Goal: Task Accomplishment & Management: Manage account settings

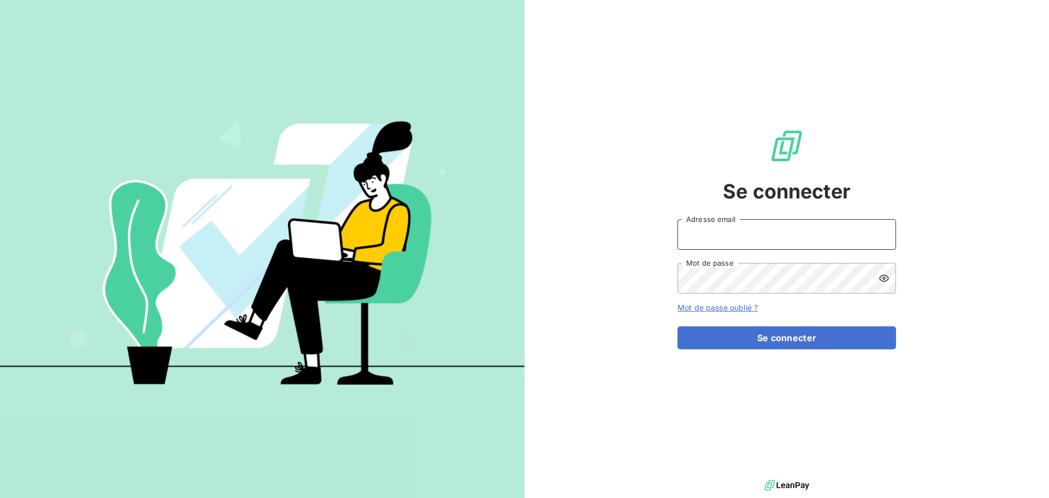
click at [780, 245] on input "Adresse email" at bounding box center [787, 234] width 219 height 31
type input "[EMAIL_ADDRESS][DOMAIN_NAME]"
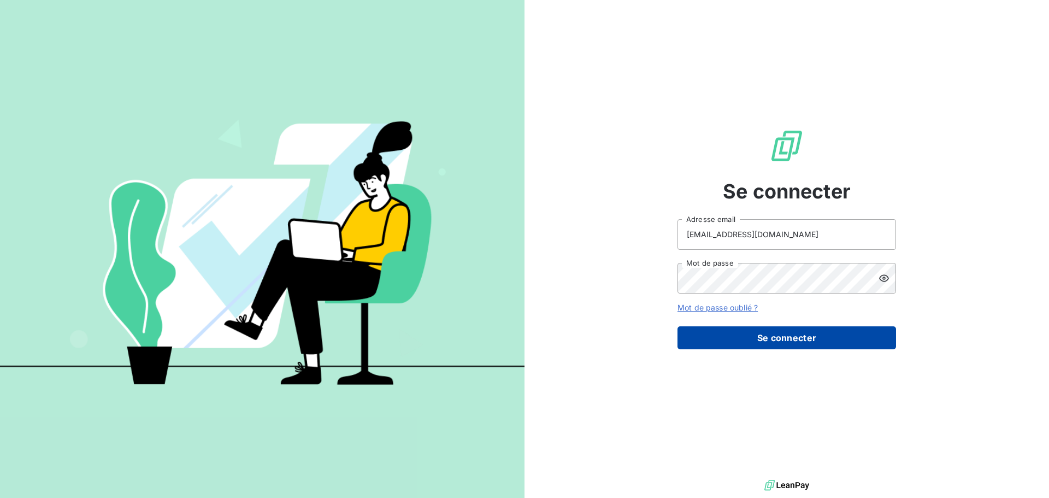
click at [861, 336] on button "Se connecter" at bounding box center [787, 337] width 219 height 23
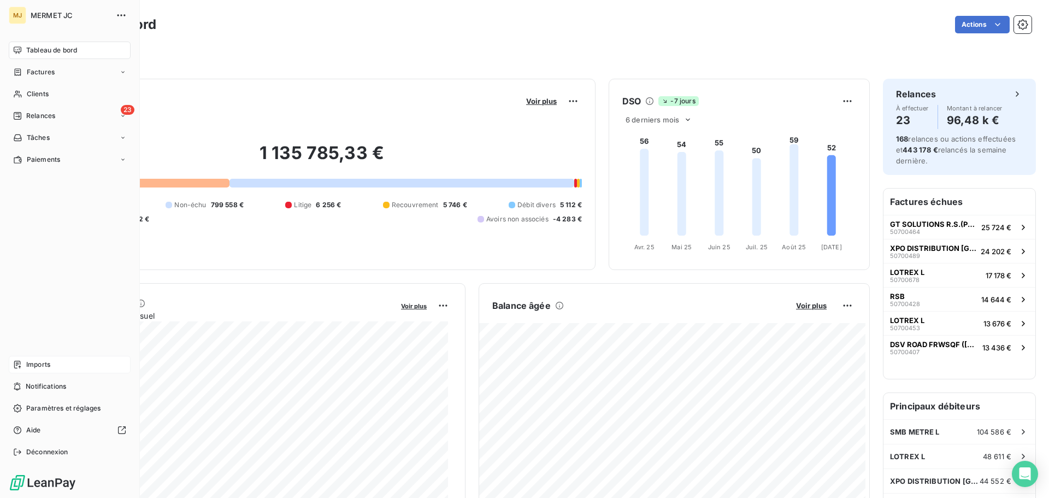
click at [41, 365] on span "Imports" at bounding box center [38, 365] width 24 height 10
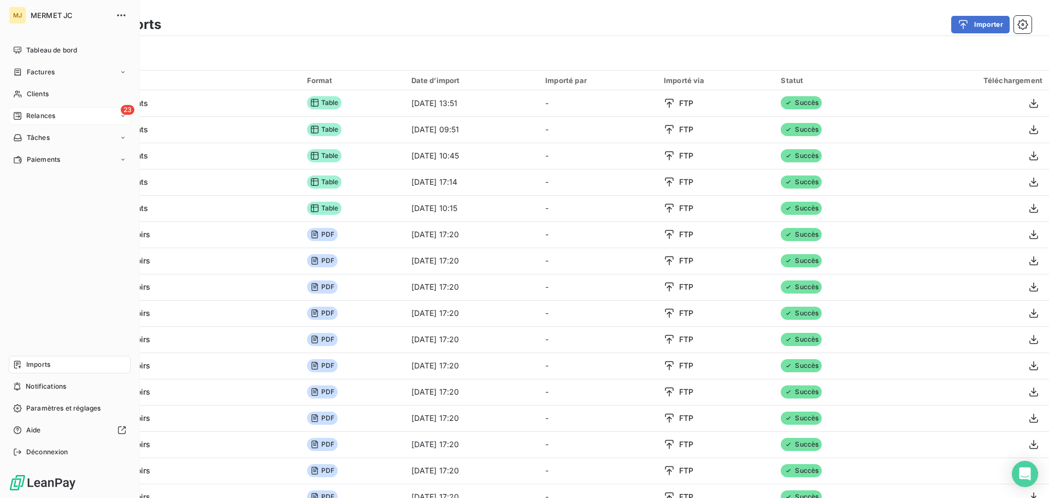
click at [38, 111] on span "Relances" at bounding box center [40, 116] width 29 height 10
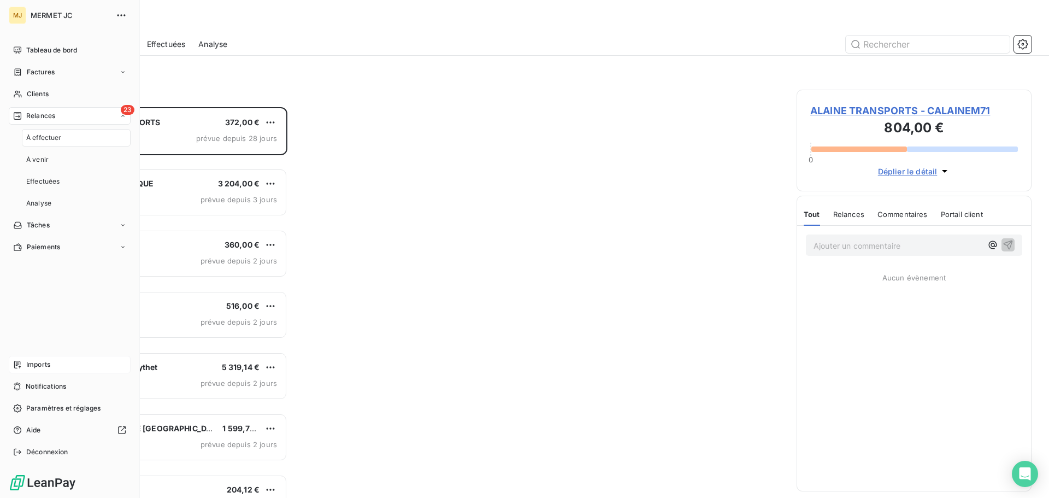
scroll to position [383, 227]
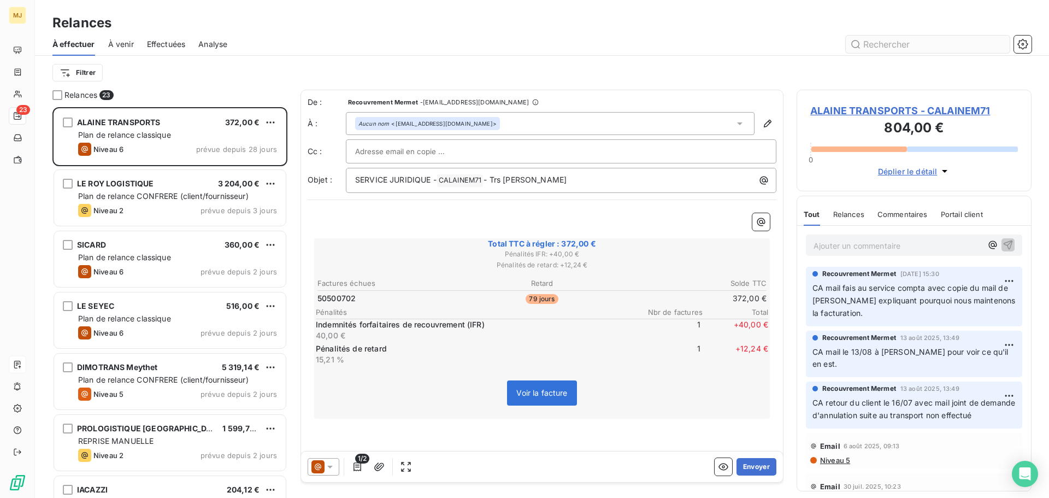
click at [896, 44] on input "text" at bounding box center [928, 44] width 164 height 17
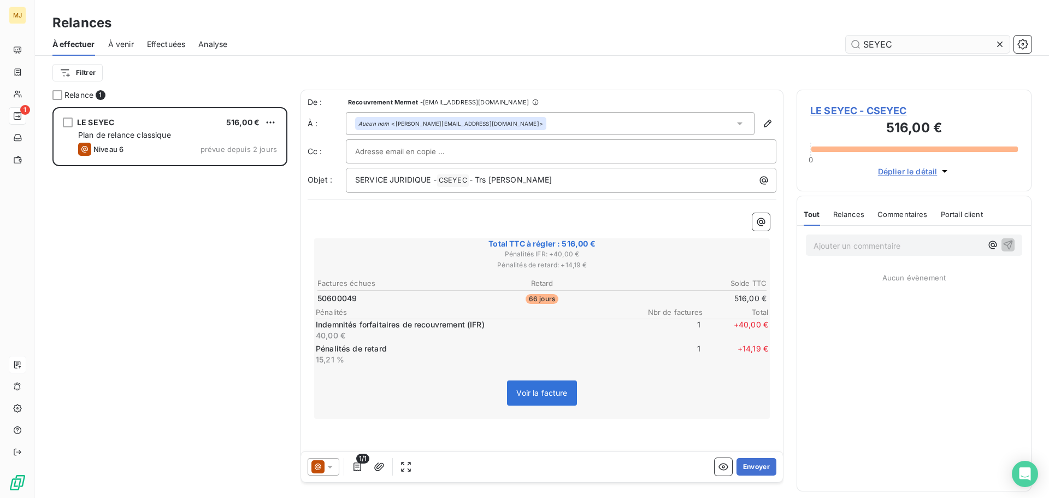
scroll to position [383, 227]
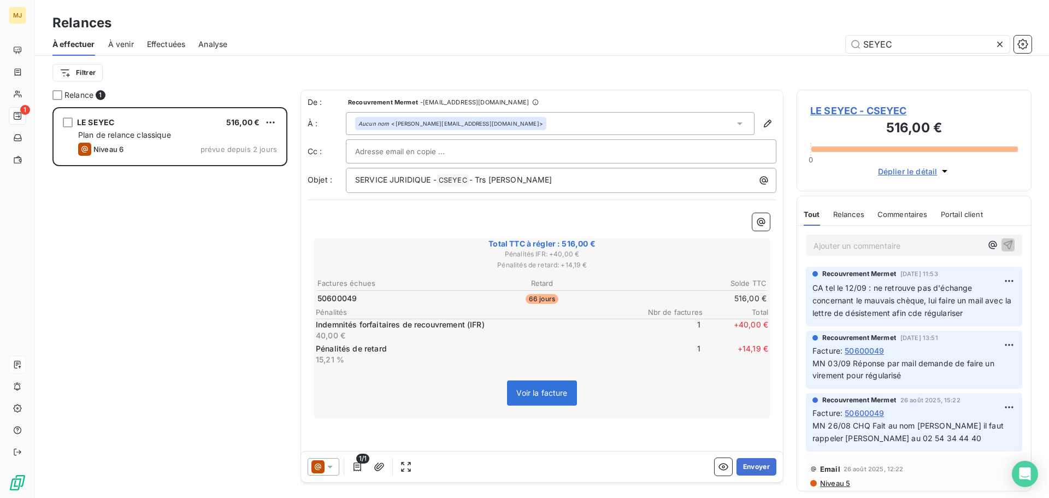
type input "SEYEC"
click at [1000, 43] on icon at bounding box center [1000, 44] width 11 height 11
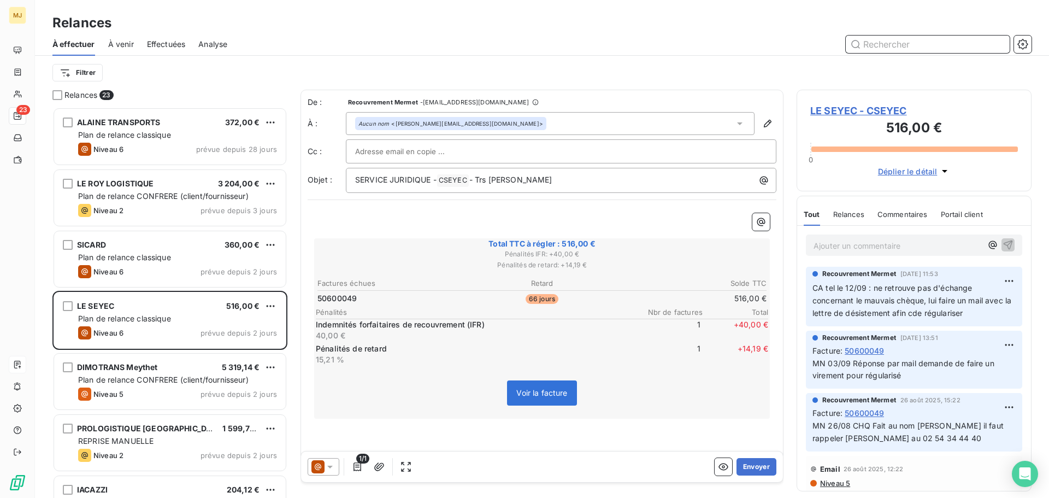
click at [933, 46] on input "text" at bounding box center [928, 44] width 164 height 17
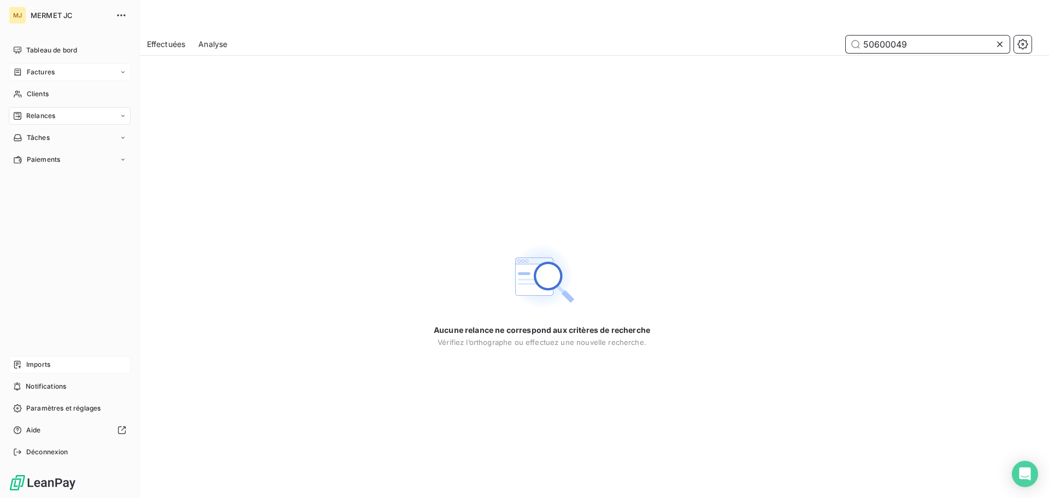
type input "50600049"
click at [36, 71] on span "Factures" at bounding box center [41, 72] width 28 height 10
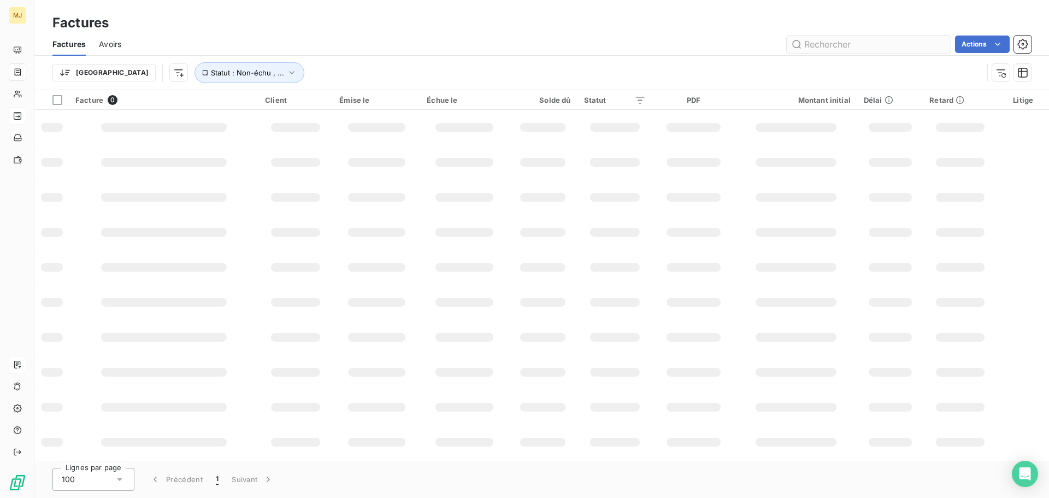
click at [860, 45] on input "text" at bounding box center [869, 44] width 164 height 17
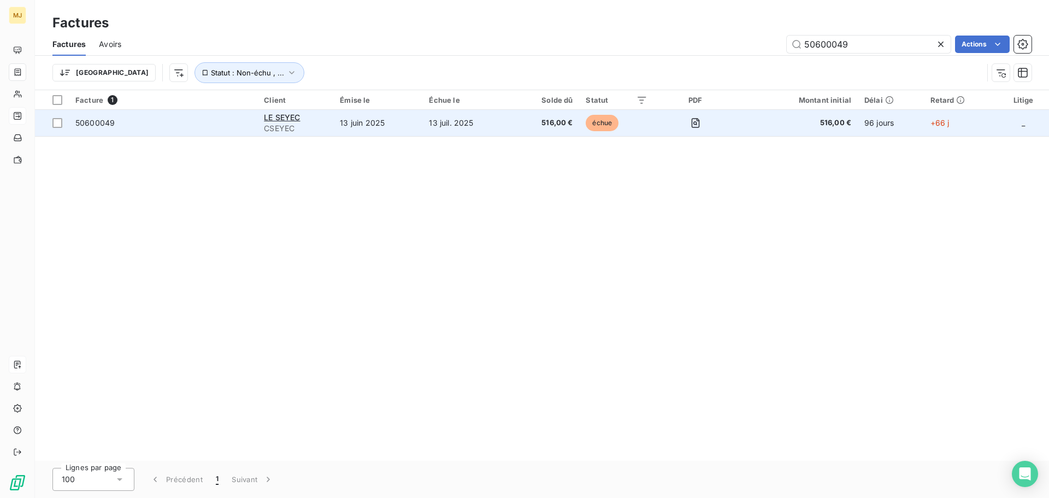
type input "50600049"
click at [327, 118] on div "LE SEYEC" at bounding box center [295, 117] width 63 height 11
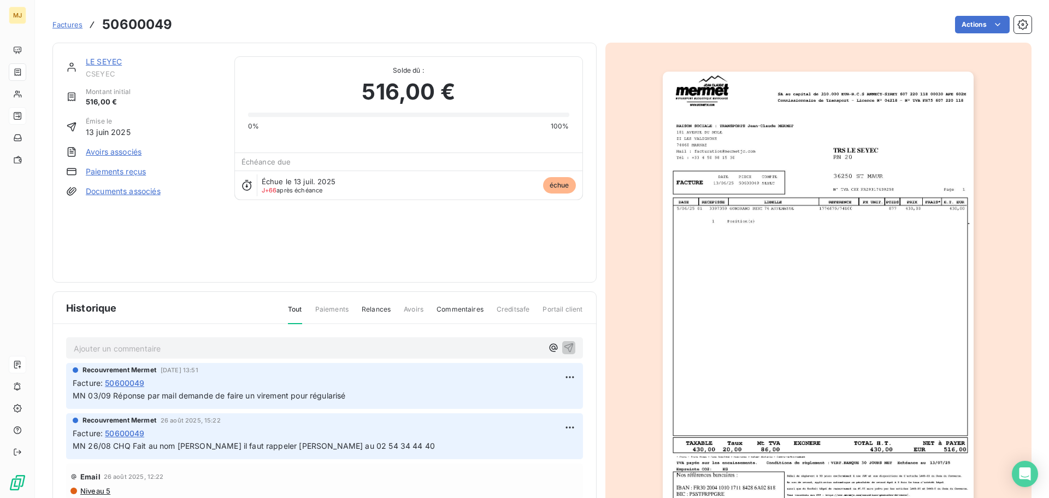
click at [225, 351] on p "Ajouter un commentaire ﻿" at bounding box center [308, 349] width 469 height 14
click at [188, 347] on span "MN 17/09 Rappel que mauvais CHQ" at bounding box center [140, 347] width 132 height 9
click at [261, 347] on p "MN 17/09 Rappel que mauvais nom sur le CHQ" at bounding box center [308, 348] width 469 height 13
click at [563, 347] on icon "button" at bounding box center [568, 347] width 11 height 11
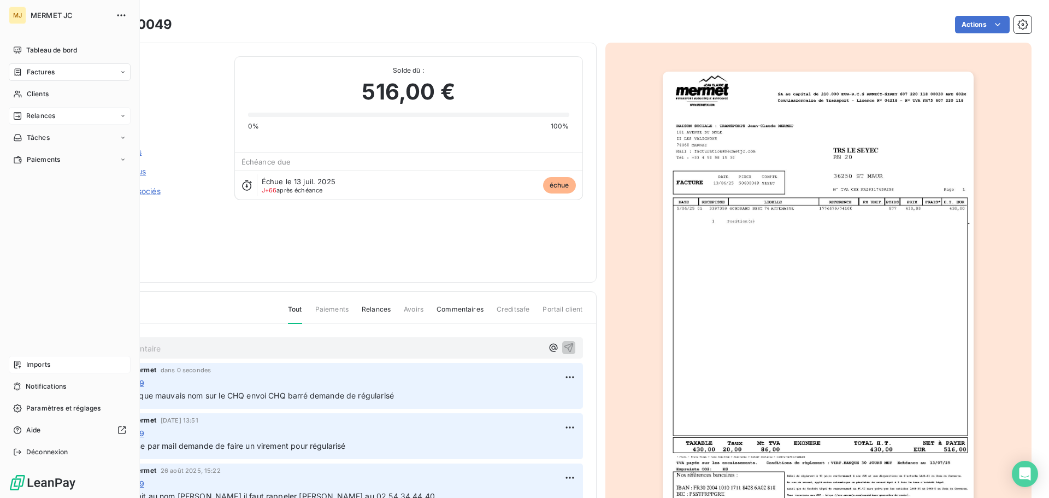
click at [45, 117] on span "Relances" at bounding box center [40, 116] width 29 height 10
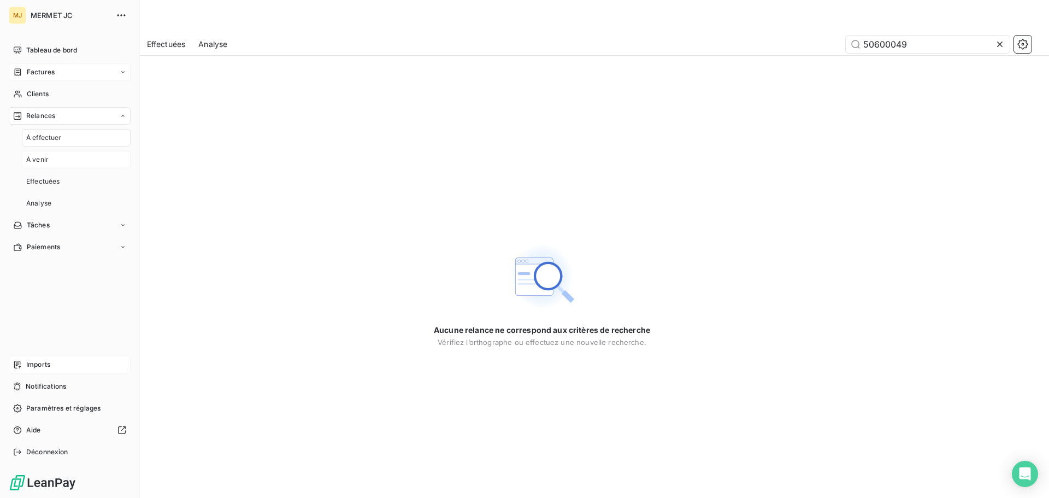
click at [50, 161] on div "À venir" at bounding box center [76, 159] width 109 height 17
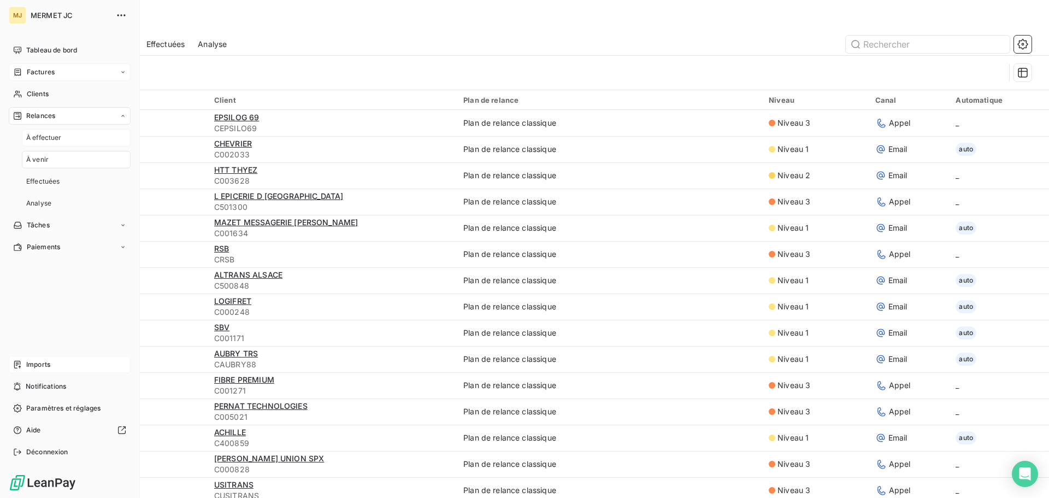
click at [67, 138] on div "À effectuer" at bounding box center [76, 137] width 109 height 17
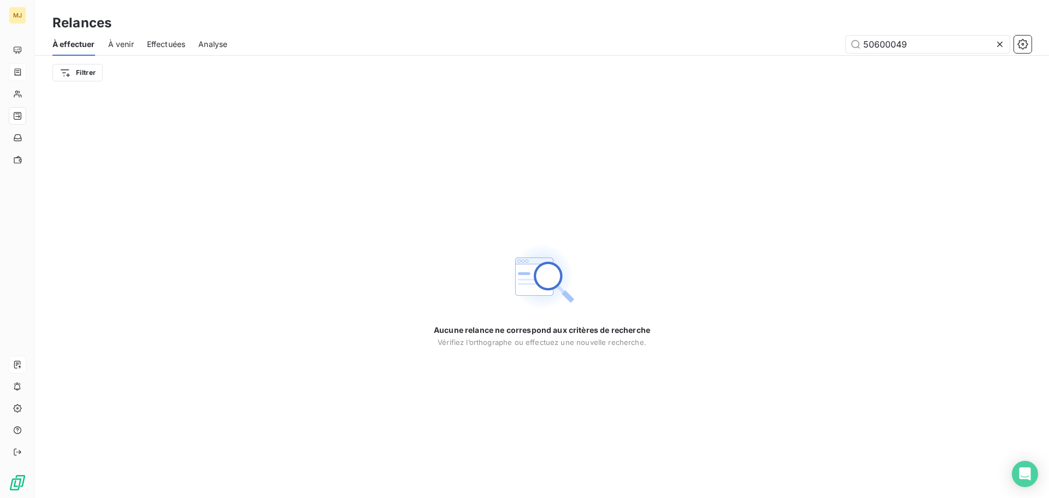
click at [1000, 45] on icon at bounding box center [999, 44] width 5 height 5
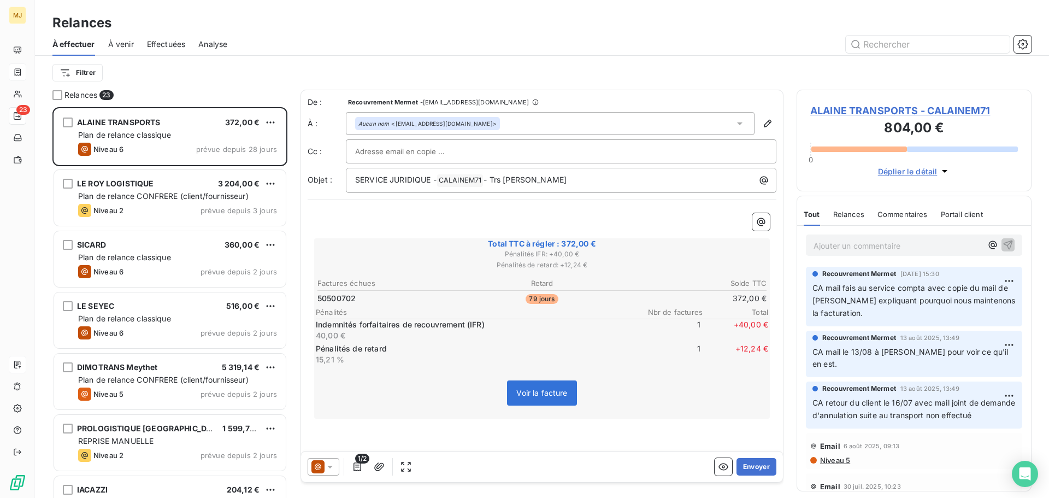
scroll to position [383, 227]
click at [90, 74] on html "MJ 23 Relances À effectuer À venir Effectuées Analyse Filtrer Relances 23 ALAIN…" at bounding box center [524, 249] width 1049 height 498
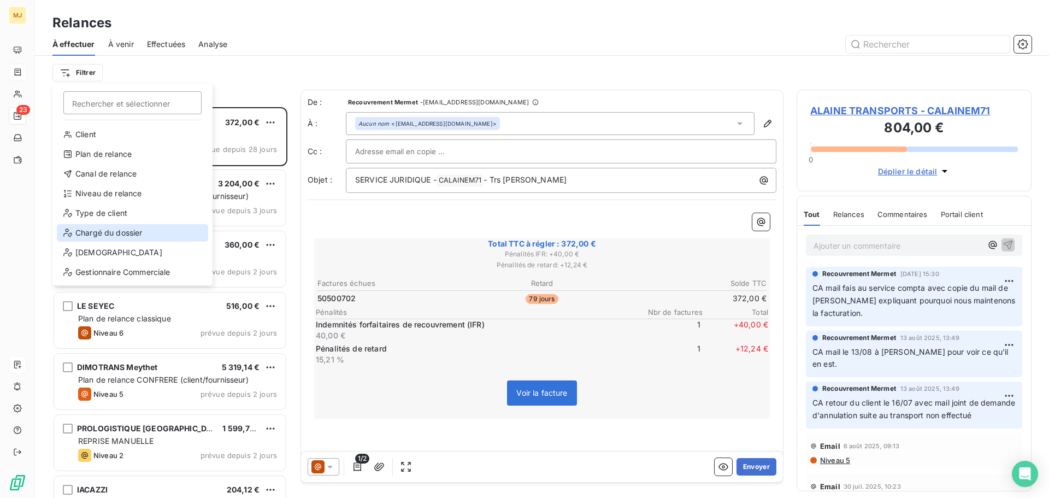
click at [134, 237] on div "Chargé du dossier" at bounding box center [132, 232] width 151 height 17
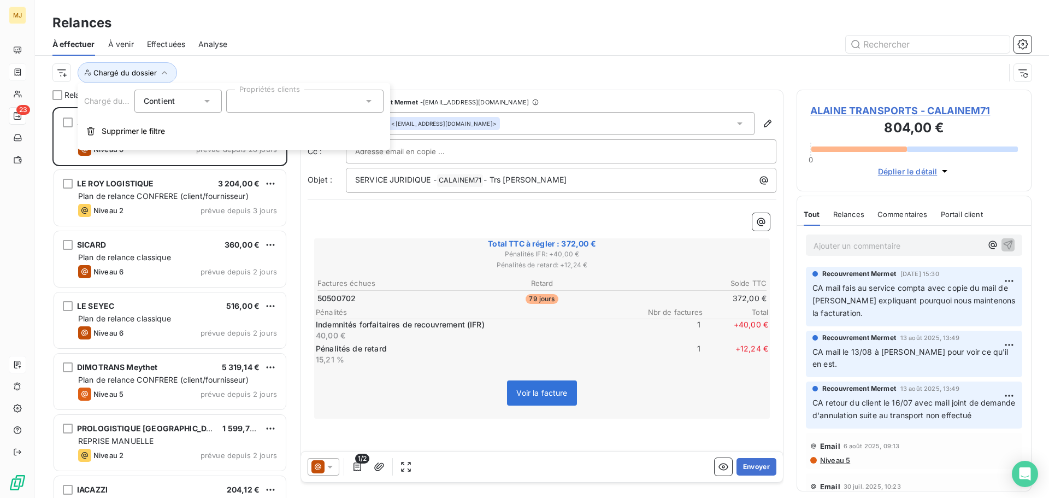
click at [368, 103] on icon at bounding box center [368, 101] width 11 height 11
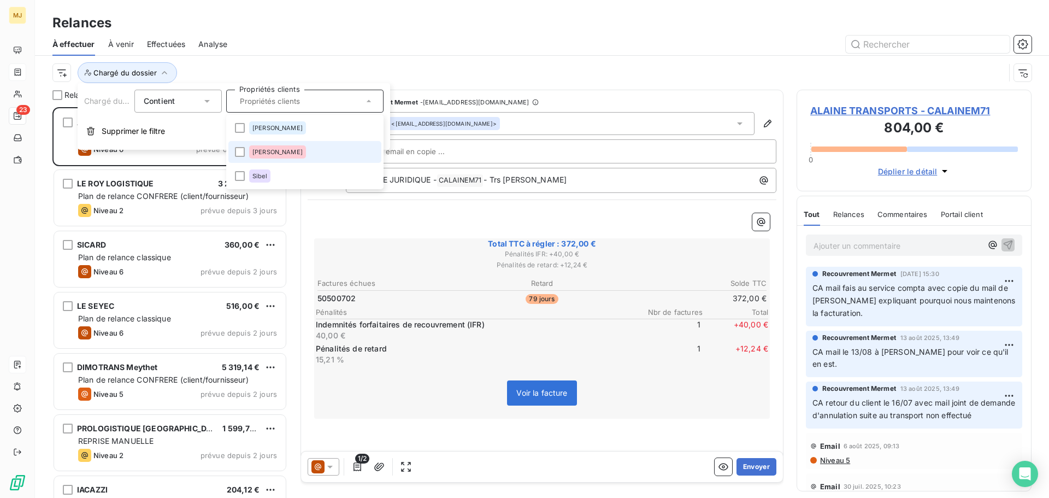
click at [297, 151] on li "[PERSON_NAME]" at bounding box center [304, 152] width 153 height 22
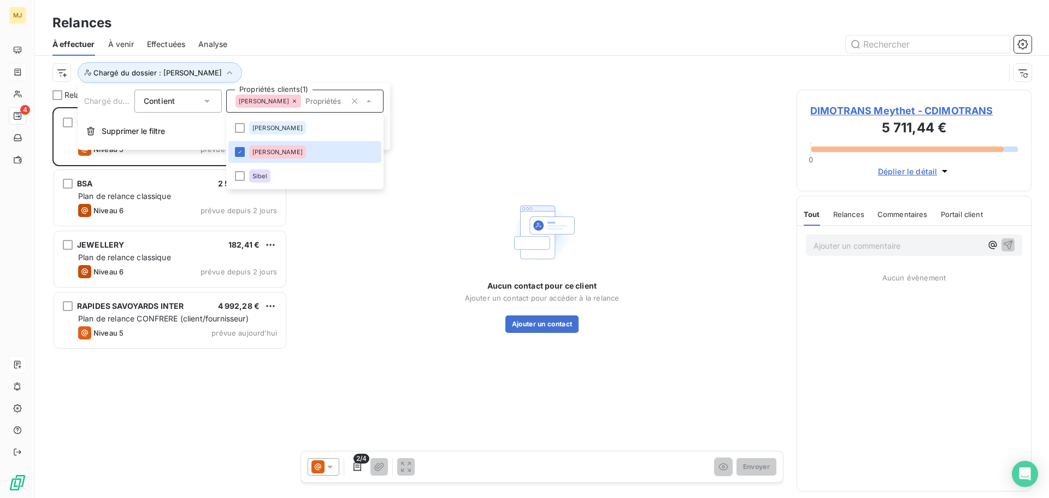
scroll to position [383, 227]
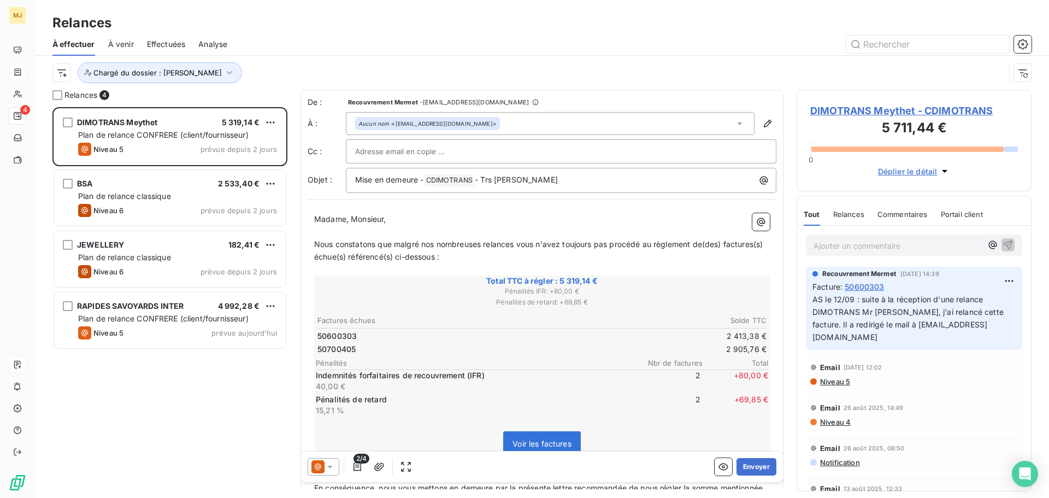
click at [355, 40] on div at bounding box center [635, 44] width 791 height 17
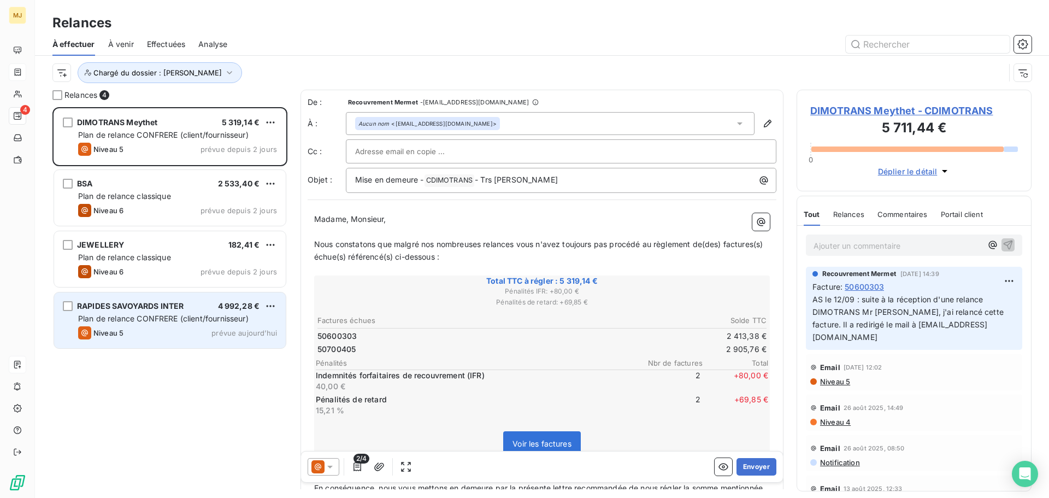
click at [165, 304] on span "RAPIDES SAVOYARDS INTER" at bounding box center [130, 305] width 107 height 9
